Goal: Communication & Community: Answer question/provide support

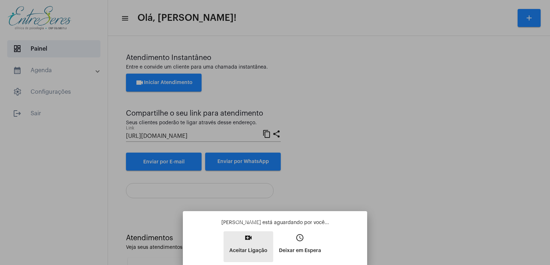
click at [256, 251] on p "Aceitar Ligação" at bounding box center [248, 251] width 38 height 13
